Goal: Information Seeking & Learning: Learn about a topic

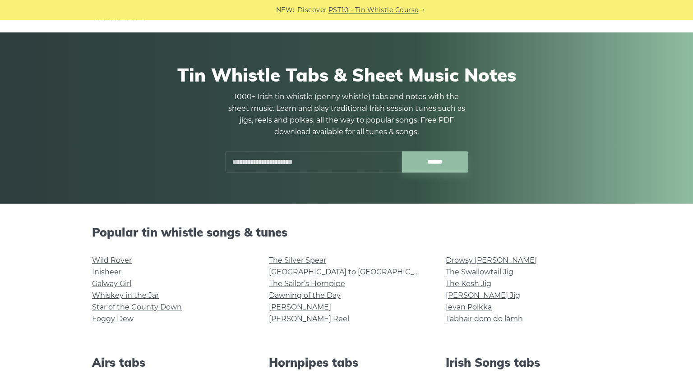
scroll to position [34, 0]
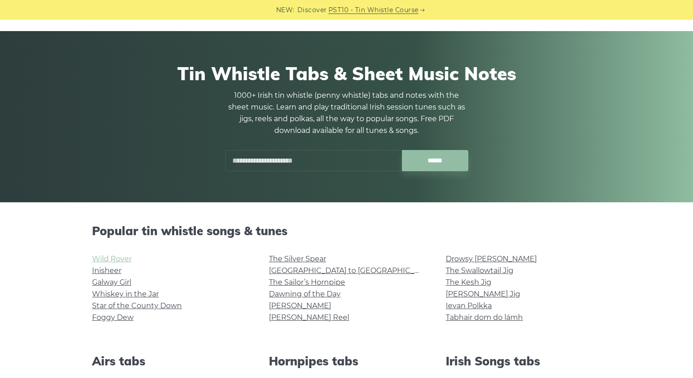
click at [107, 258] on link "Wild Rover" at bounding box center [112, 259] width 40 height 9
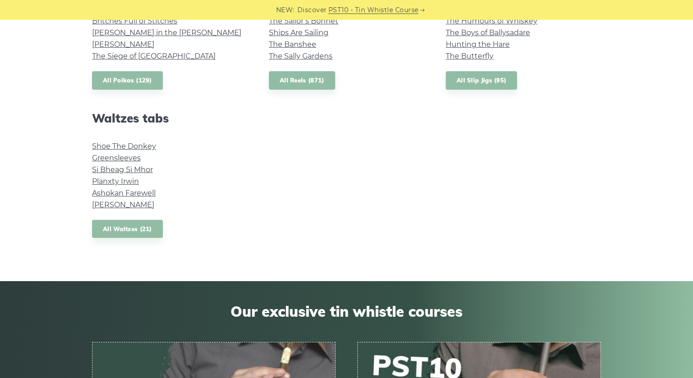
scroll to position [726, 0]
